Goal: Task Accomplishment & Management: Manage account settings

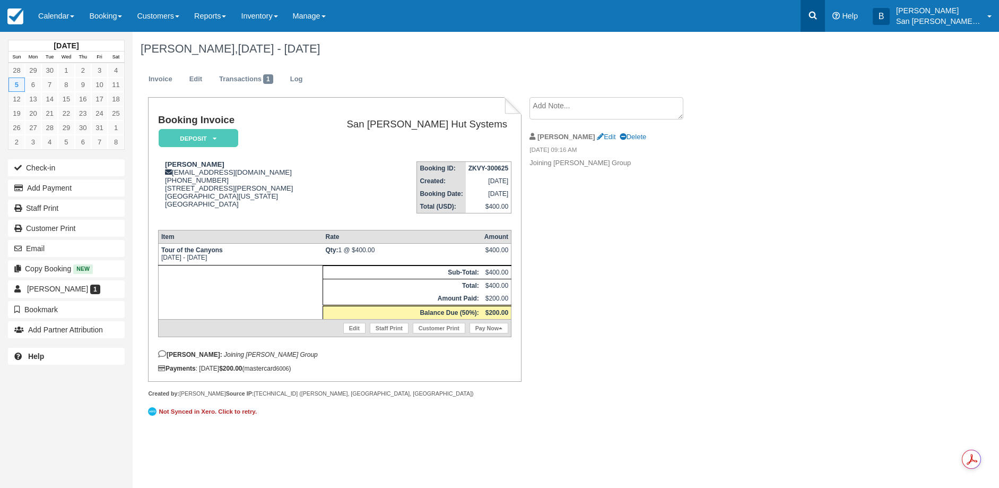
click at [816, 15] on icon at bounding box center [813, 16] width 8 height 8
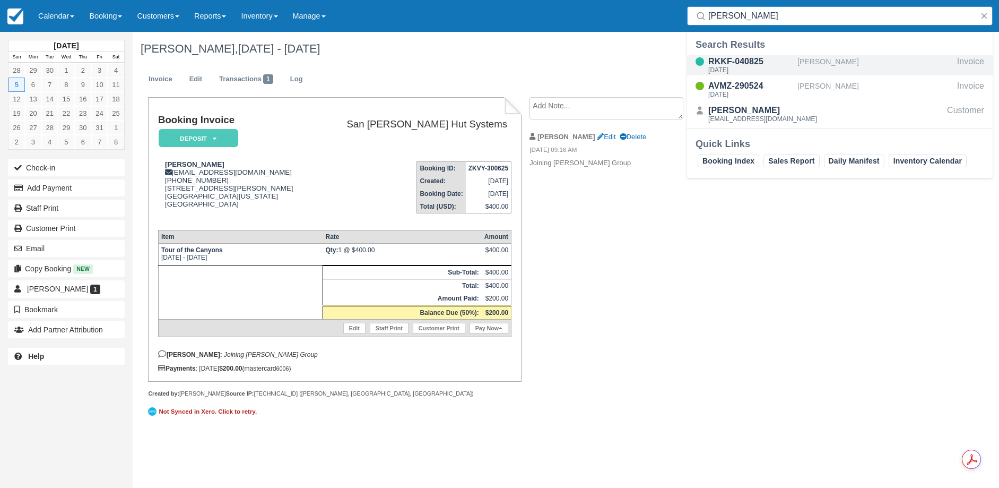
type input "cranmer"
click at [741, 70] on div "Tue Oct 7 2025" at bounding box center [750, 70] width 85 height 6
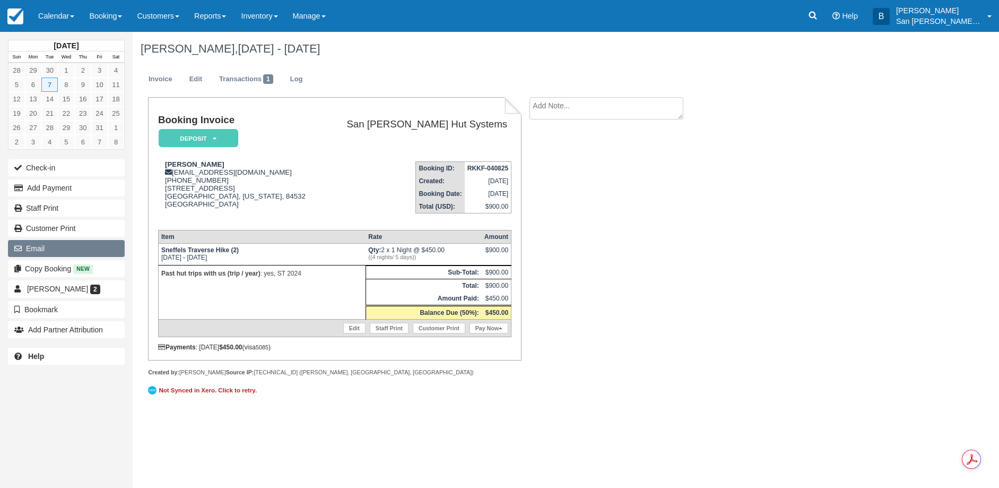
click at [34, 250] on button "Email" at bounding box center [66, 248] width 117 height 17
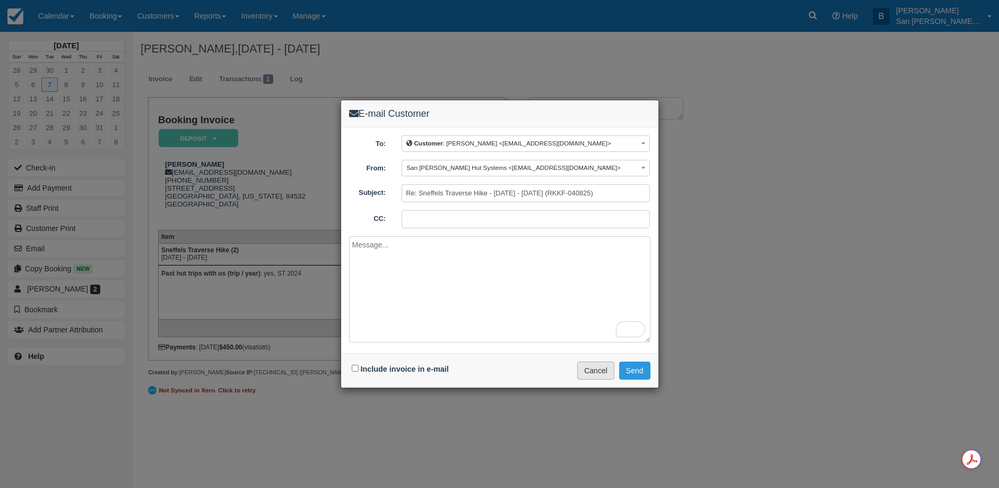
click at [590, 368] on button "Cancel" at bounding box center [595, 370] width 37 height 18
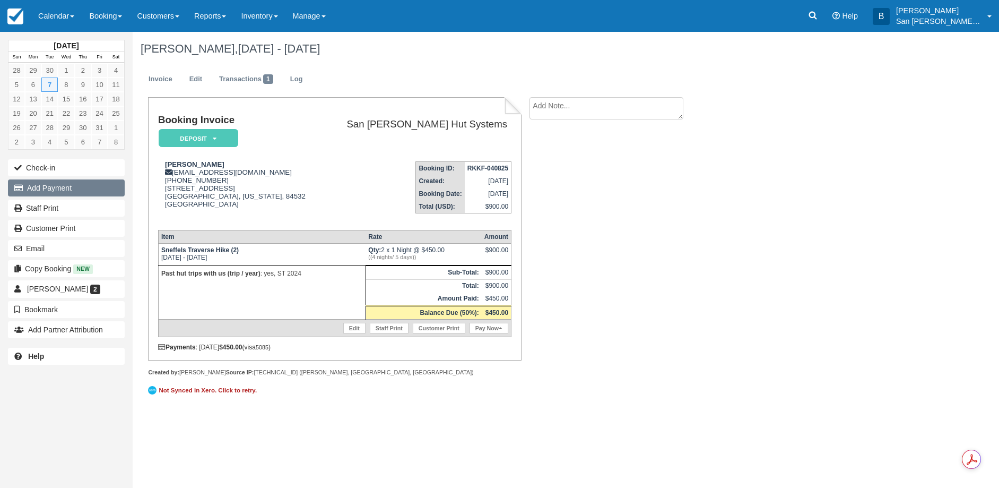
click at [50, 185] on button "Add Payment" at bounding box center [66, 187] width 117 height 17
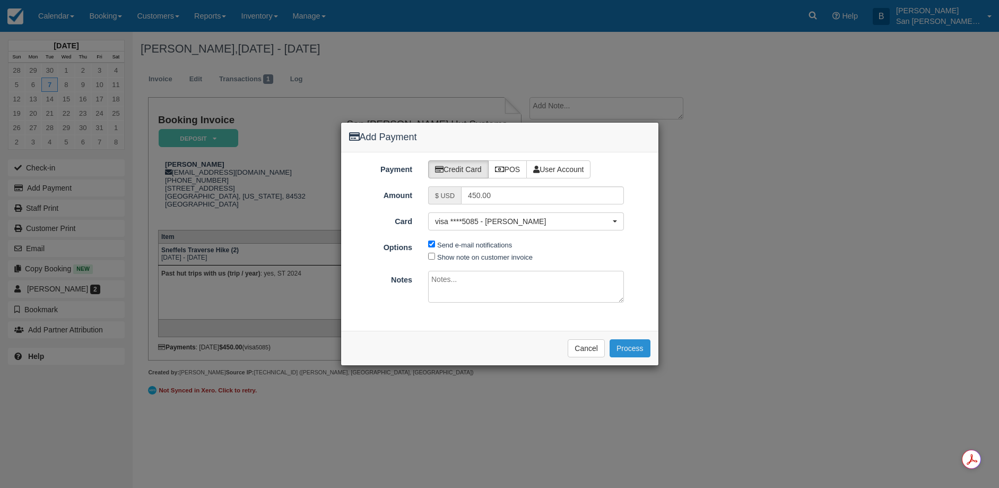
click at [636, 349] on button "Process" at bounding box center [630, 348] width 41 height 18
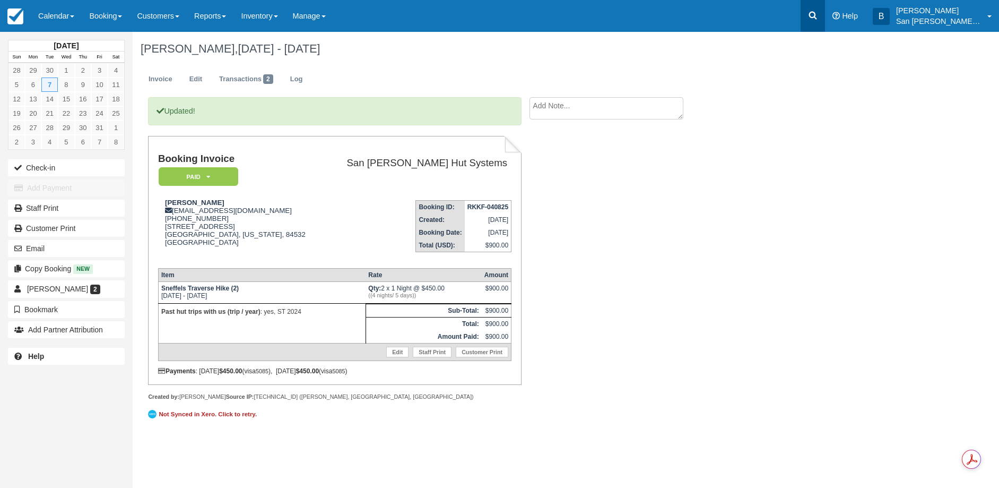
click at [815, 17] on icon at bounding box center [812, 15] width 11 height 11
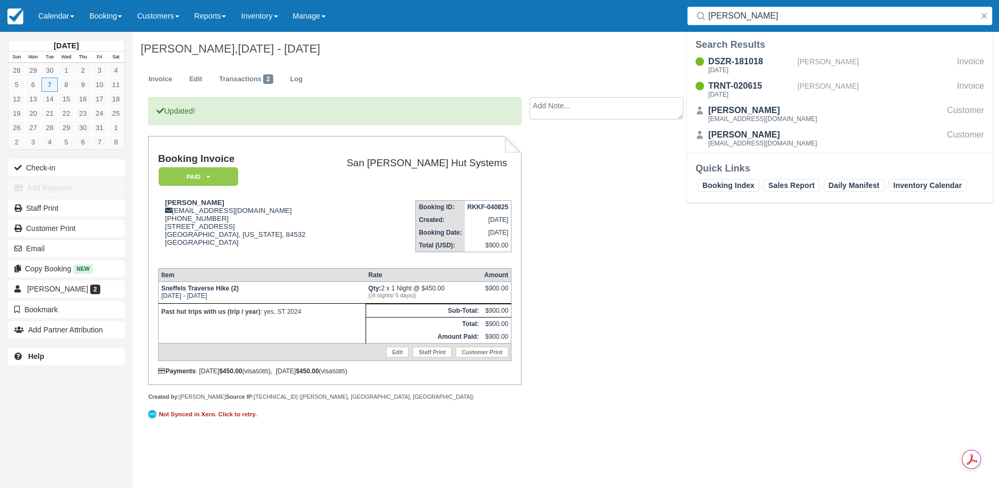
drag, startPoint x: 751, startPoint y: 10, endPoint x: 691, endPoint y: 16, distance: 60.8
click at [692, 12] on div "ulrich" at bounding box center [840, 15] width 306 height 19
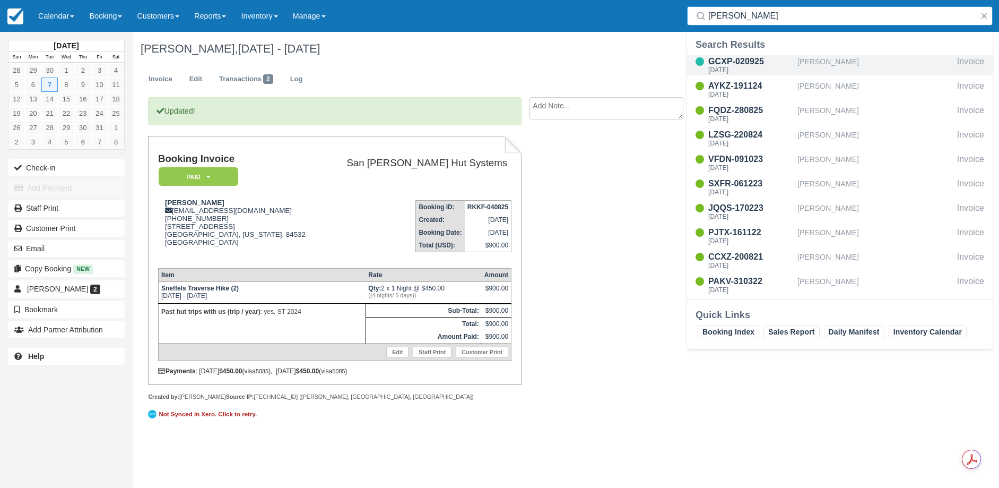
type input "carl"
click at [732, 62] on div "GCXP-020925" at bounding box center [750, 61] width 85 height 13
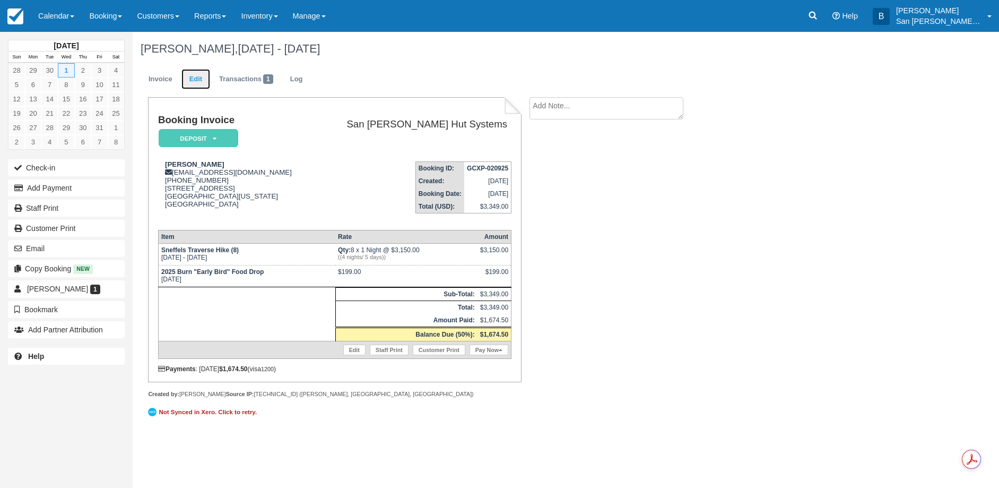
click at [202, 76] on link "Edit" at bounding box center [195, 79] width 29 height 21
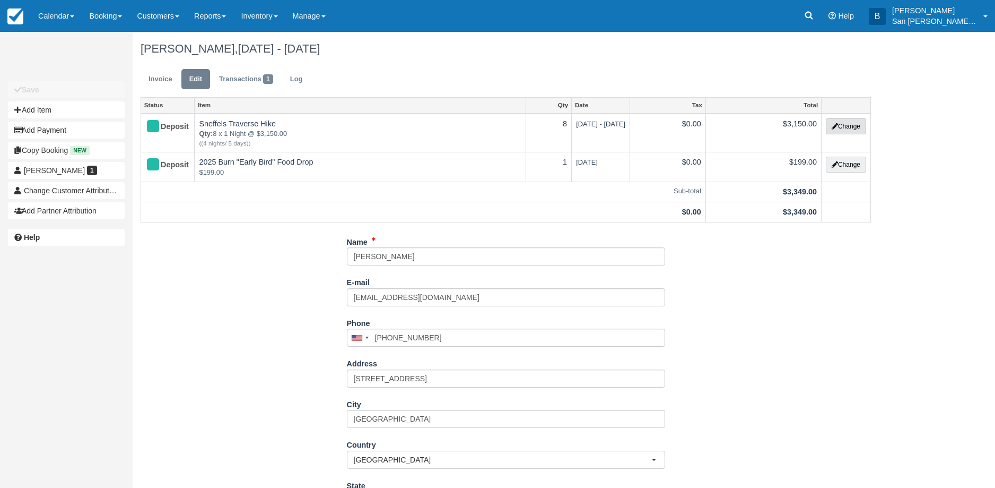
click at [854, 128] on button "Change" at bounding box center [846, 126] width 40 height 16
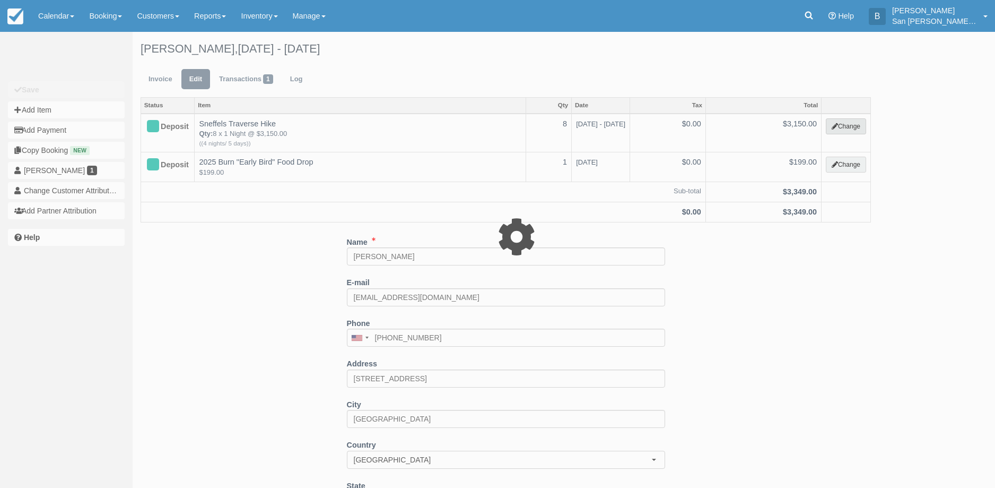
select select "12"
type input "3150.00"
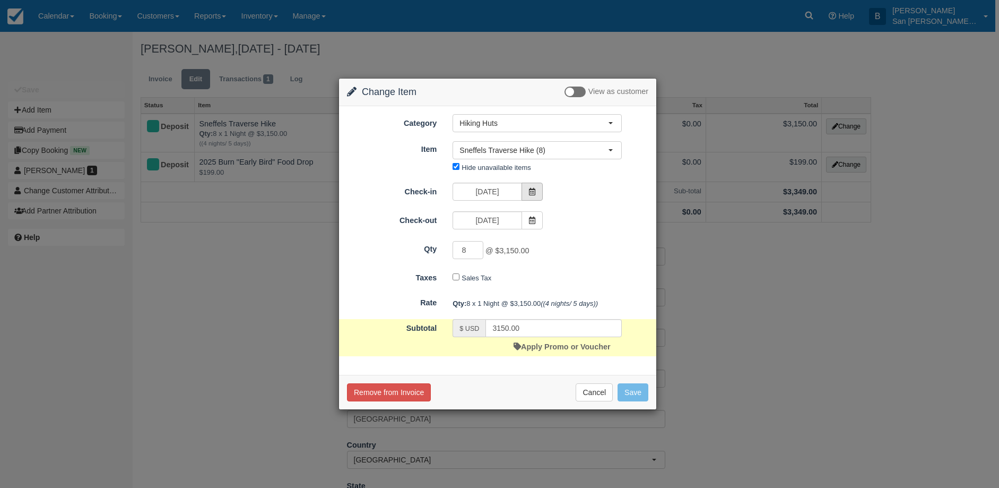
click at [536, 190] on span at bounding box center [532, 191] width 21 height 18
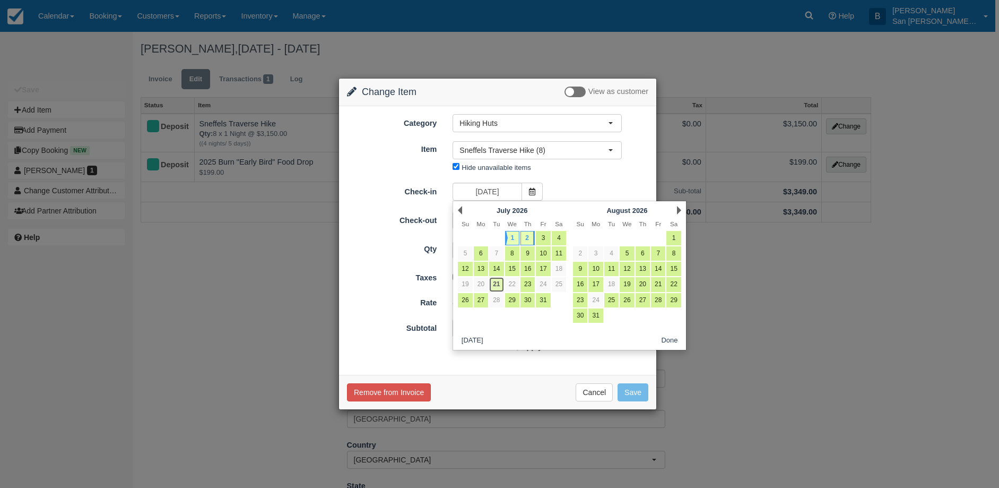
click at [500, 285] on link "21" at bounding box center [496, 284] width 14 height 14
type input "07/21/26"
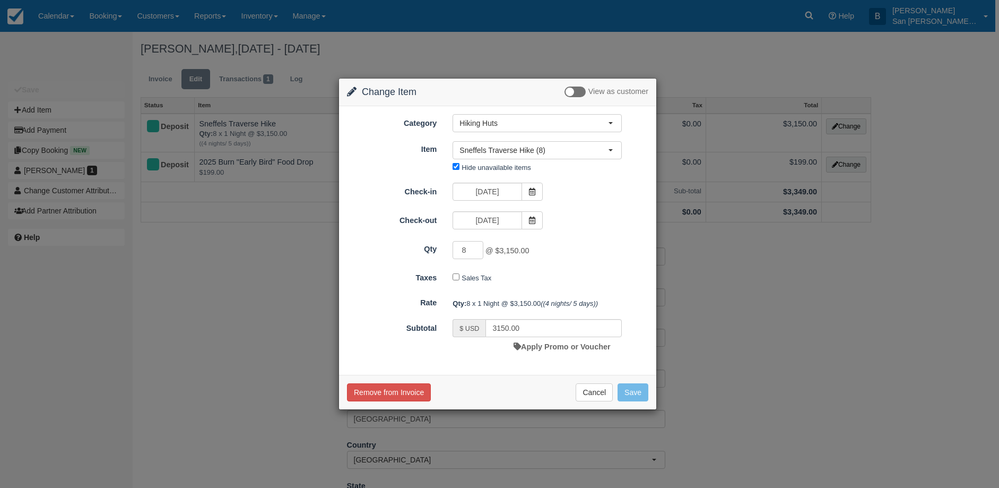
type input "0.00"
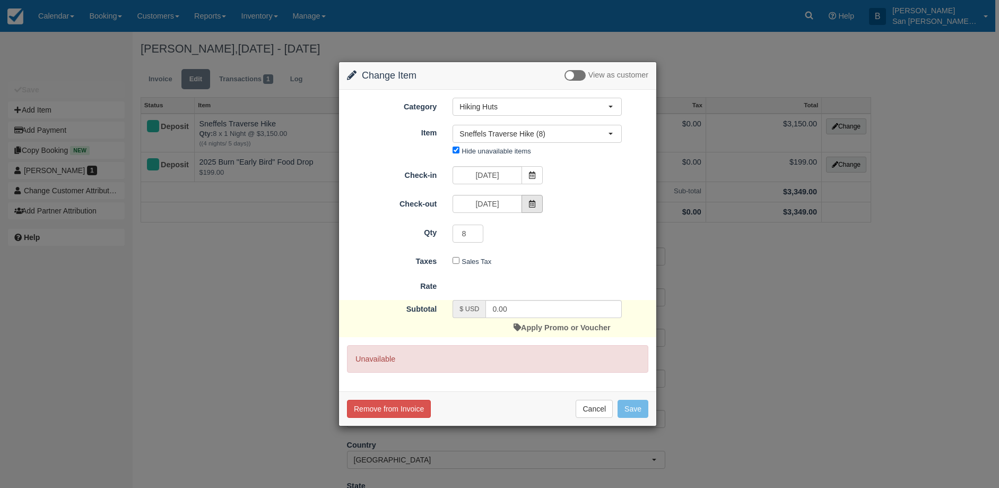
drag, startPoint x: 530, startPoint y: 204, endPoint x: 528, endPoint y: 212, distance: 8.2
click at [530, 205] on icon at bounding box center [531, 203] width 7 height 7
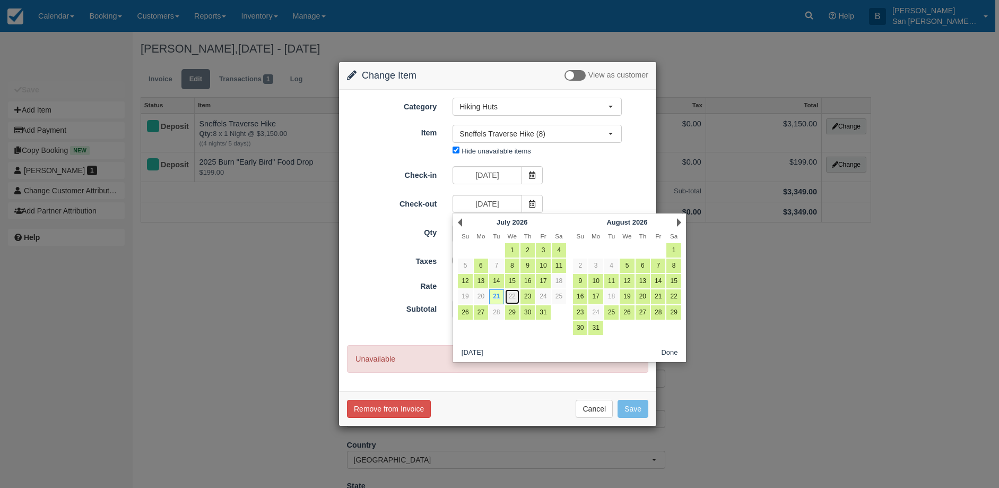
click at [512, 295] on link "22" at bounding box center [512, 296] width 14 height 14
type input "07/22/26"
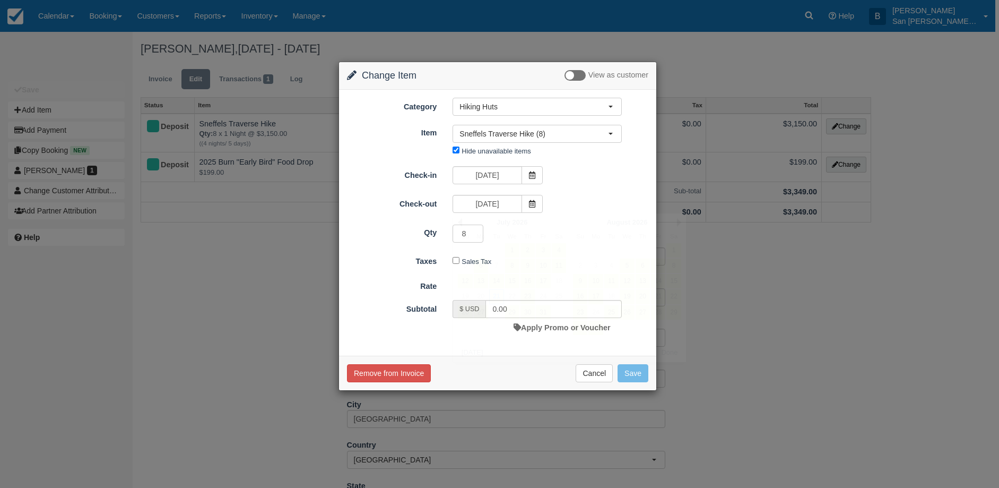
type input "3150.00"
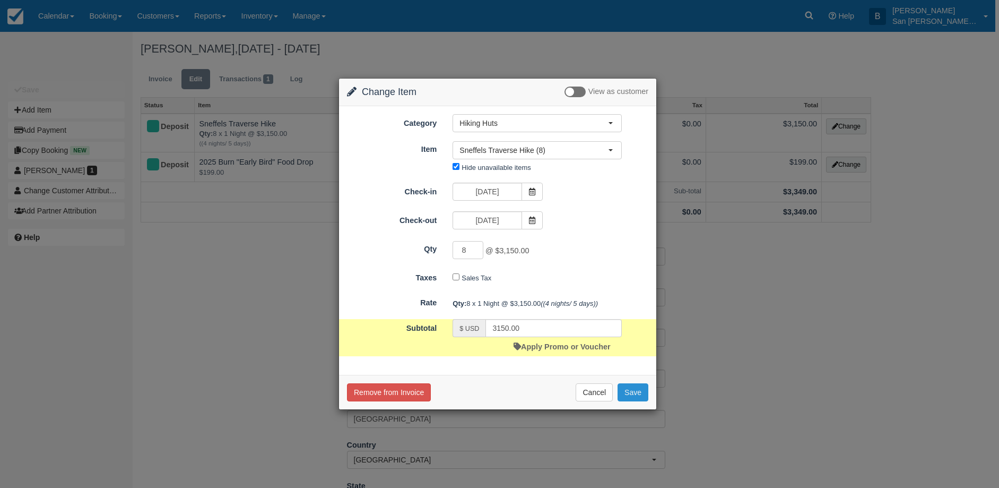
click at [642, 398] on button "Save" at bounding box center [633, 392] width 31 height 18
checkbox input "false"
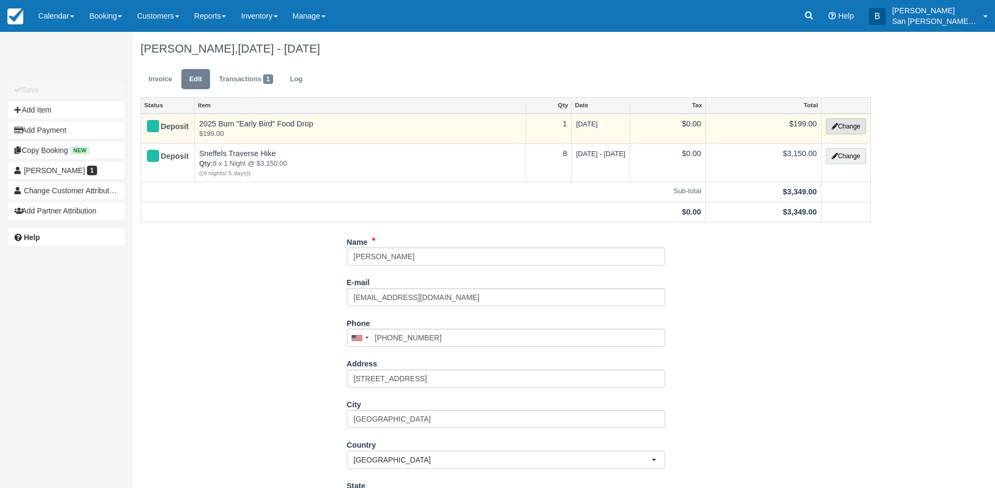
click at [859, 131] on button "Change" at bounding box center [846, 126] width 40 height 16
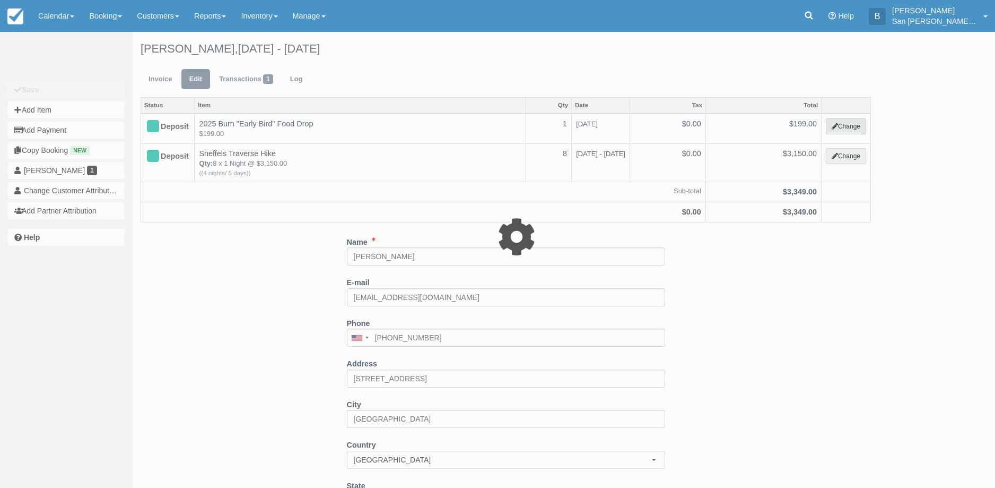
select select "15"
type input "199.00"
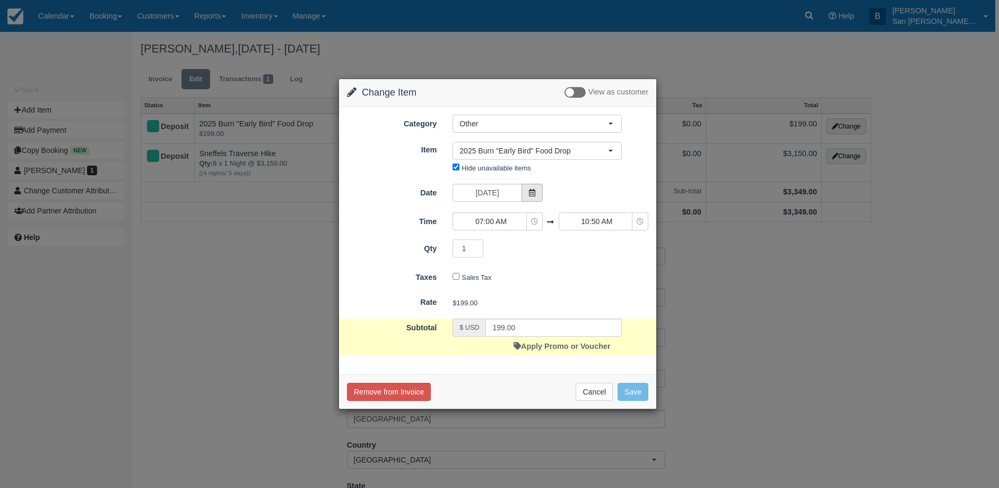
click at [534, 189] on icon at bounding box center [531, 192] width 7 height 7
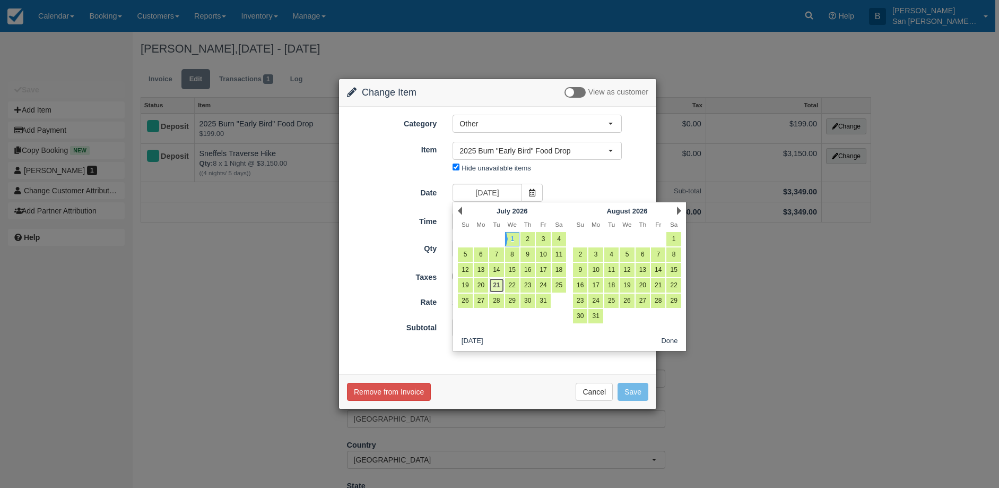
click at [498, 281] on link "21" at bounding box center [496, 285] width 14 height 14
type input "07/21/26"
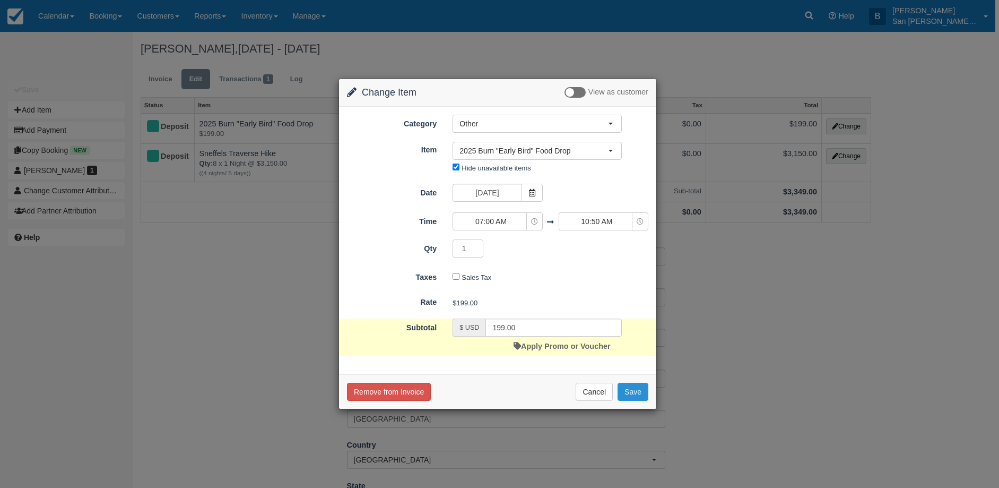
click at [638, 396] on button "Save" at bounding box center [633, 392] width 31 height 18
checkbox input "false"
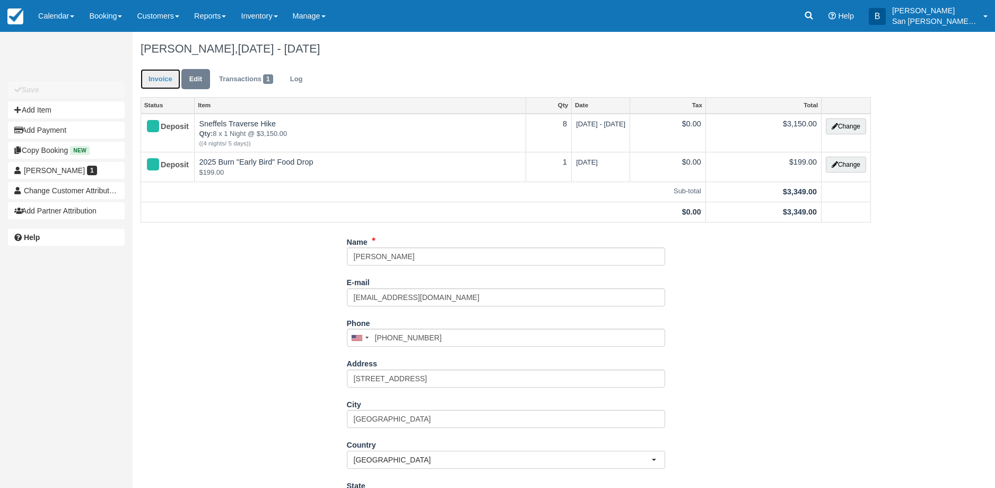
click at [157, 79] on link "Invoice" at bounding box center [161, 79] width 40 height 21
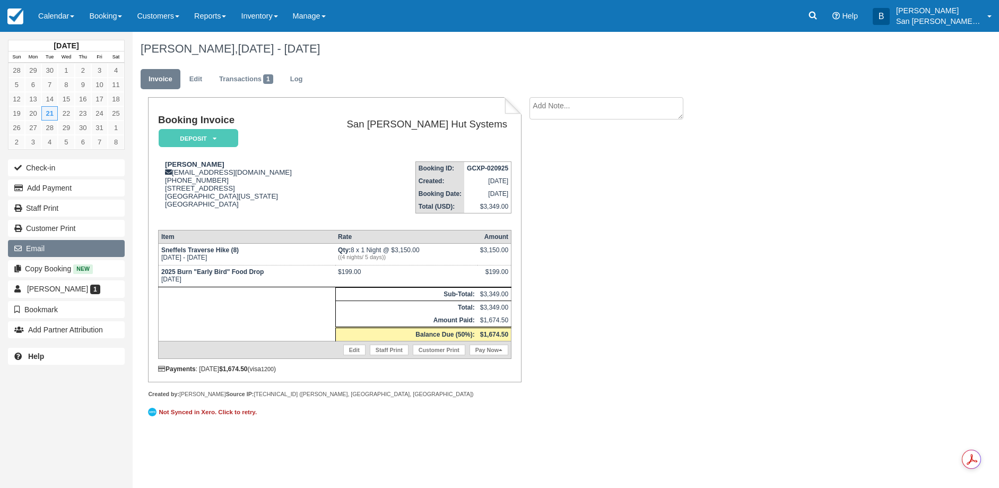
click at [42, 245] on button "Email" at bounding box center [66, 248] width 117 height 17
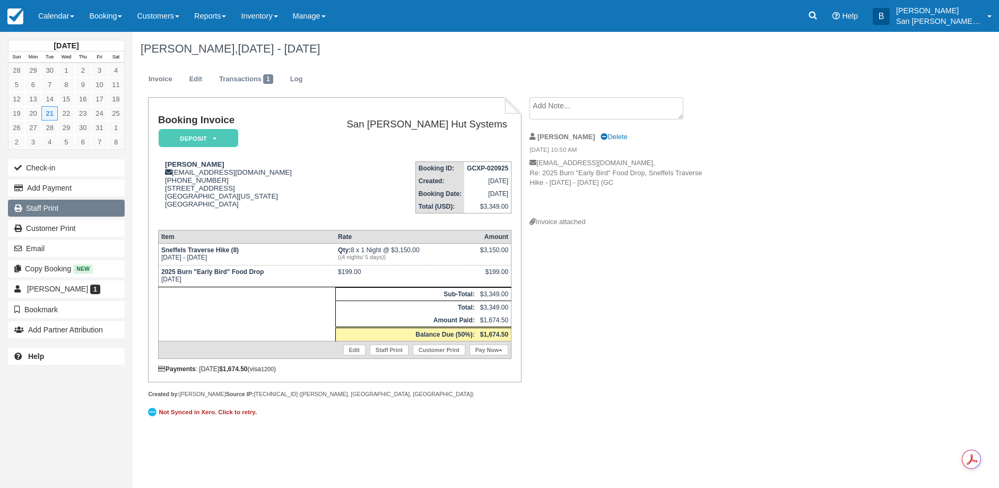
click at [49, 207] on link "Staff Print" at bounding box center [66, 207] width 117 height 17
click at [818, 19] on icon at bounding box center [812, 15] width 11 height 11
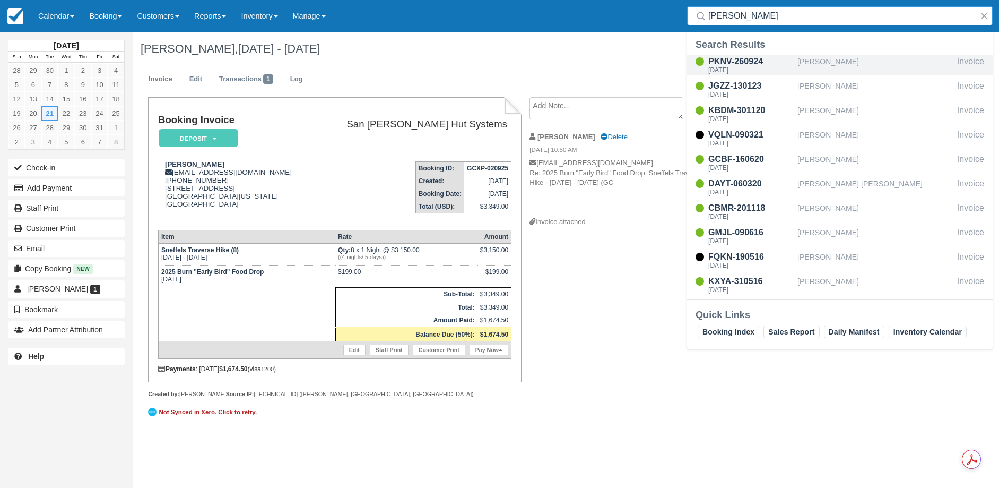
type input "richards"
click at [731, 68] on div "[DATE]" at bounding box center [750, 70] width 85 height 6
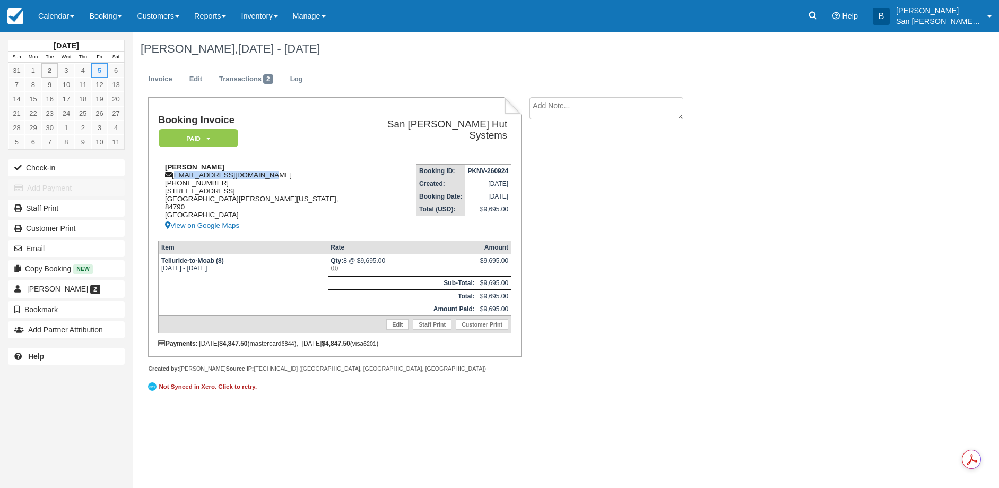
drag, startPoint x: 175, startPoint y: 173, endPoint x: 278, endPoint y: 170, distance: 103.5
click at [278, 170] on div "[PERSON_NAME] [EMAIL_ADDRESS][DOMAIN_NAME] [PHONE_NUMBER] [STREET_ADDRESS][PERS…" at bounding box center [254, 197] width 192 height 69
copy div "s.richardson50@yahoo.com"
click at [573, 106] on textarea at bounding box center [606, 126] width 154 height 59
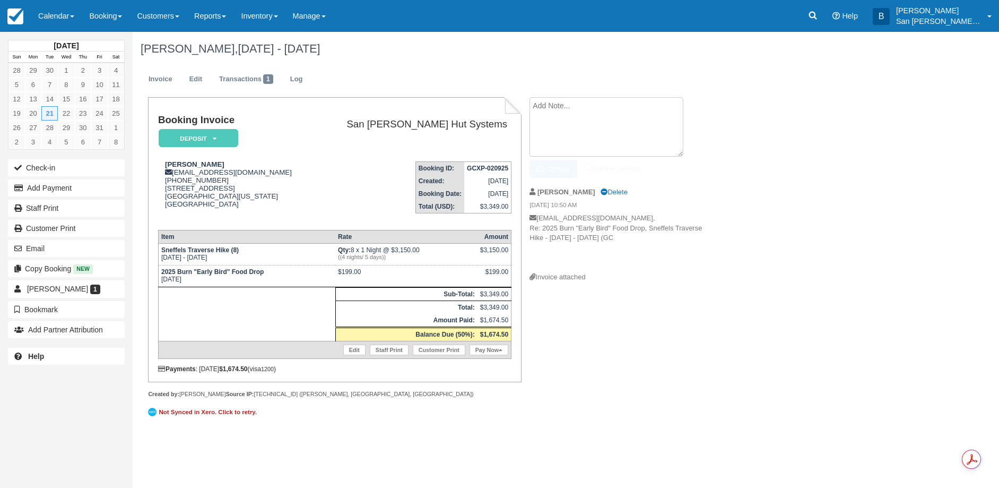
click at [577, 114] on textarea at bounding box center [606, 126] width 154 height 59
type textarea "accidentally reserved [DATE] and [PERSON_NAME] corrected me that their date is …"
click at [559, 166] on button "Create" at bounding box center [553, 169] width 48 height 18
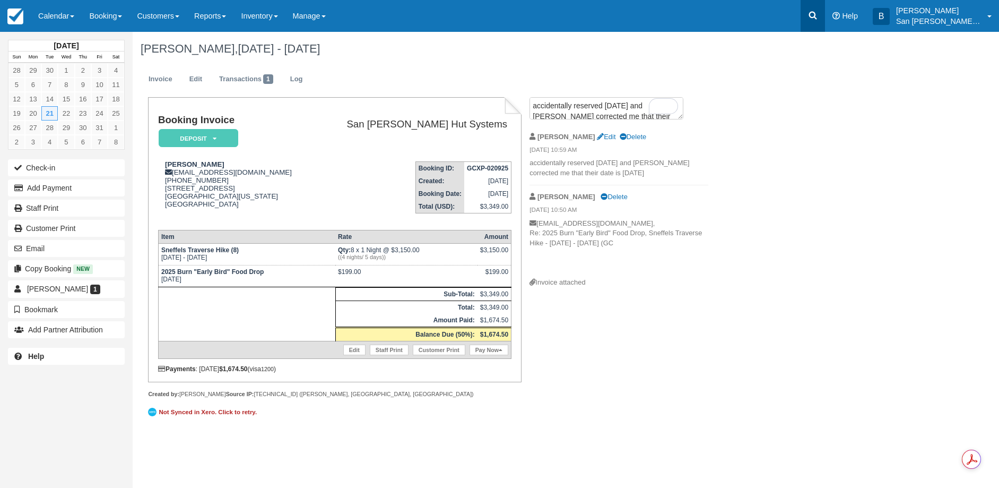
click at [817, 17] on icon at bounding box center [813, 16] width 8 height 8
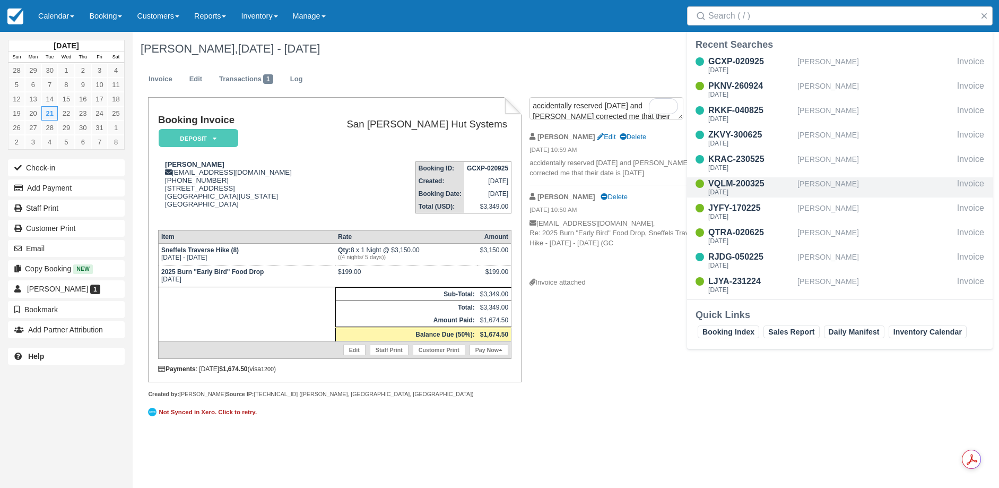
click at [739, 187] on div "VQLM-200325" at bounding box center [750, 183] width 85 height 13
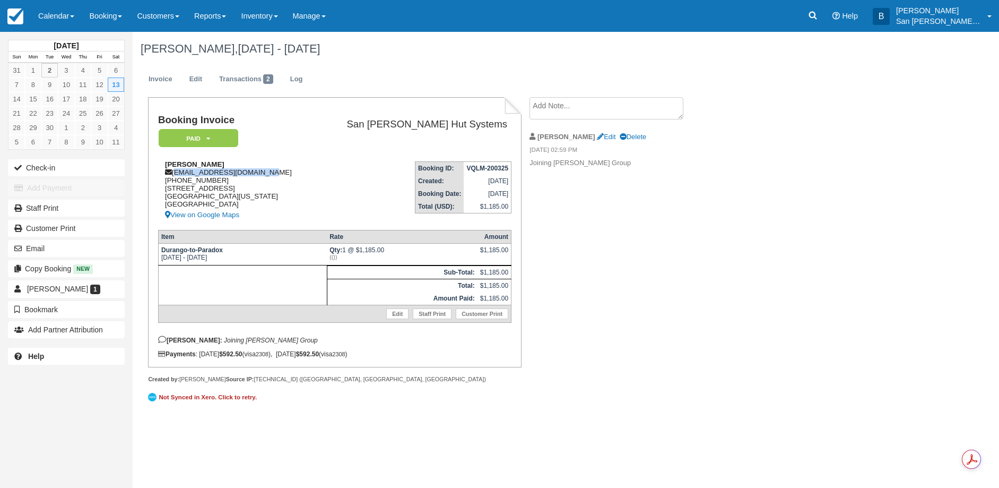
drag, startPoint x: 174, startPoint y: 173, endPoint x: 295, endPoint y: 177, distance: 121.0
click at [296, 176] on div "[PERSON_NAME] [EMAIL_ADDRESS][DOMAIN_NAME] [PHONE_NUMBER] [STREET_ADDRESS][US_S…" at bounding box center [236, 190] width 156 height 61
click at [314, 163] on div "[PERSON_NAME] [EMAIL_ADDRESS][DOMAIN_NAME] [PHONE_NUMBER] [STREET_ADDRESS][US_S…" at bounding box center [236, 190] width 156 height 61
drag, startPoint x: 175, startPoint y: 172, endPoint x: 271, endPoint y: 172, distance: 96.6
click at [271, 172] on div "[PERSON_NAME] [EMAIL_ADDRESS][DOMAIN_NAME] [PHONE_NUMBER] [STREET_ADDRESS][US_S…" at bounding box center [236, 190] width 156 height 61
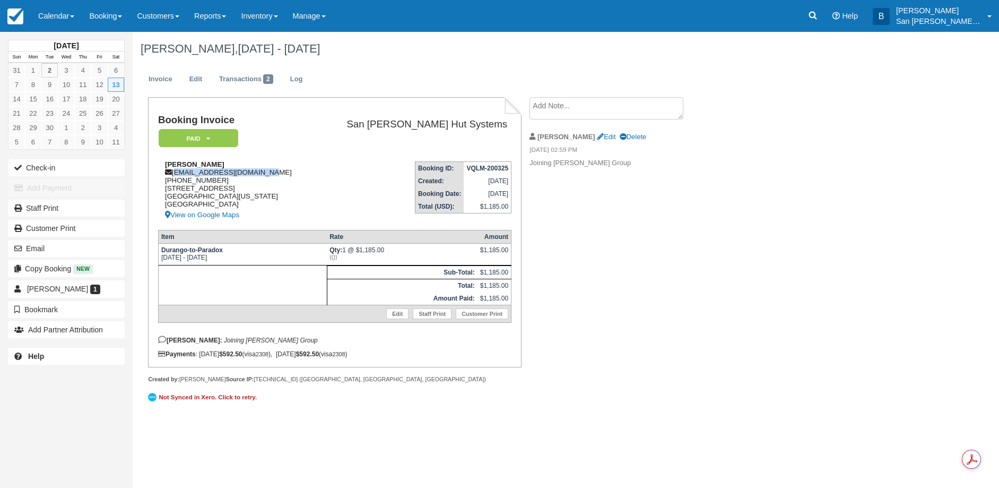
copy div "[EMAIL_ADDRESS][DOMAIN_NAME]"
